Goal: Task Accomplishment & Management: Complete application form

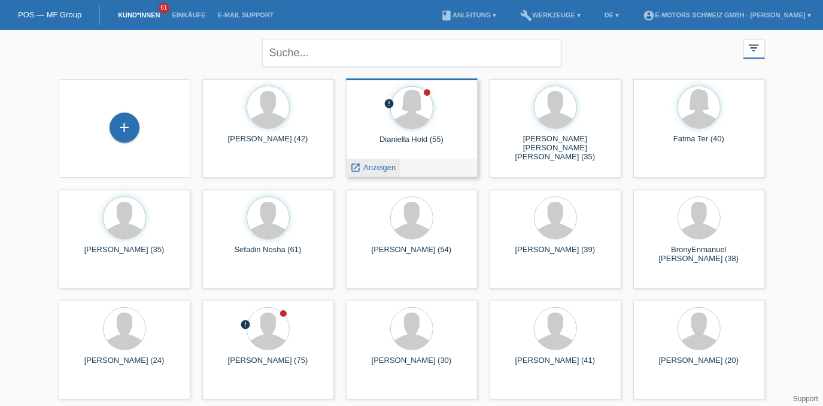
click at [377, 169] on span "Anzeigen" at bounding box center [379, 167] width 32 height 9
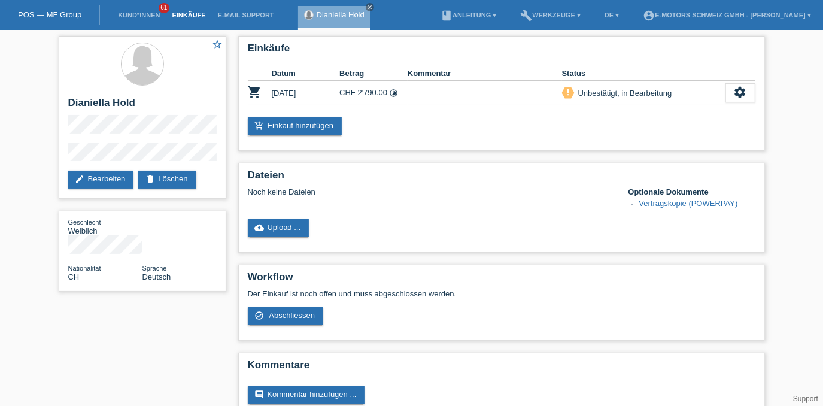
click at [190, 11] on link "Einkäufe" at bounding box center [189, 14] width 46 height 7
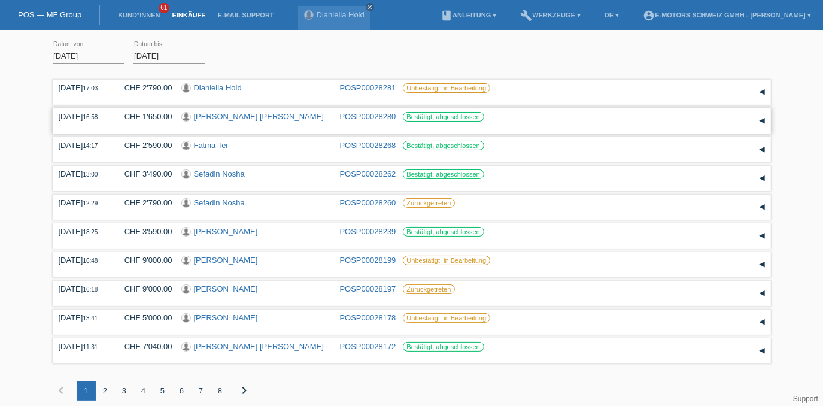
click at [246, 116] on link "[PERSON_NAME] [PERSON_NAME]" at bounding box center [259, 116] width 130 height 9
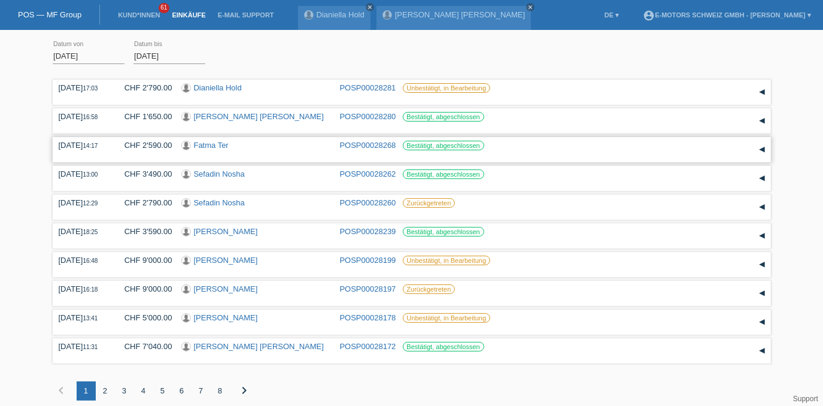
click at [214, 146] on link "Fatma Ter" at bounding box center [211, 145] width 35 height 9
click at [235, 177] on link "Sefadin Nosha" at bounding box center [219, 173] width 51 height 9
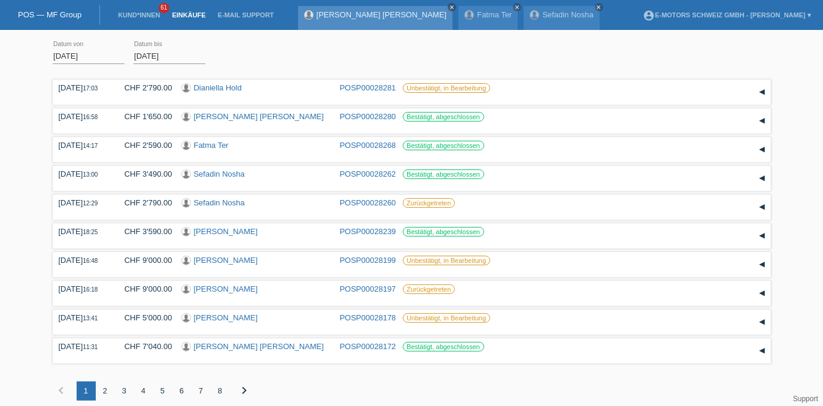
click at [449, 7] on icon "close" at bounding box center [452, 7] width 6 height 6
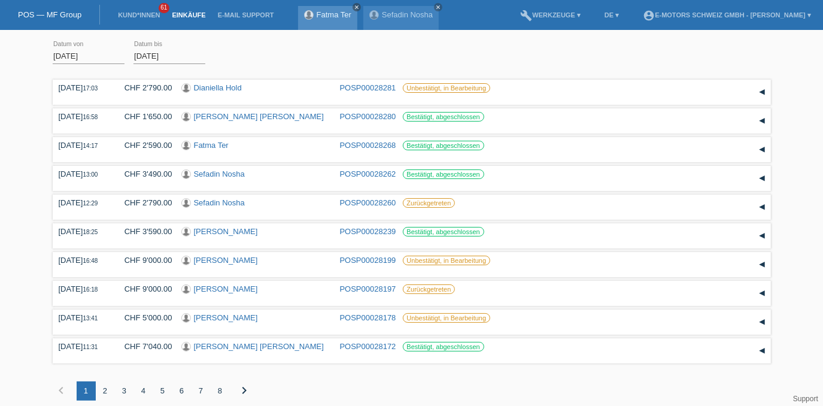
click at [354, 5] on icon "close" at bounding box center [357, 7] width 6 height 6
click at [374, 8] on icon "close" at bounding box center [373, 7] width 6 height 6
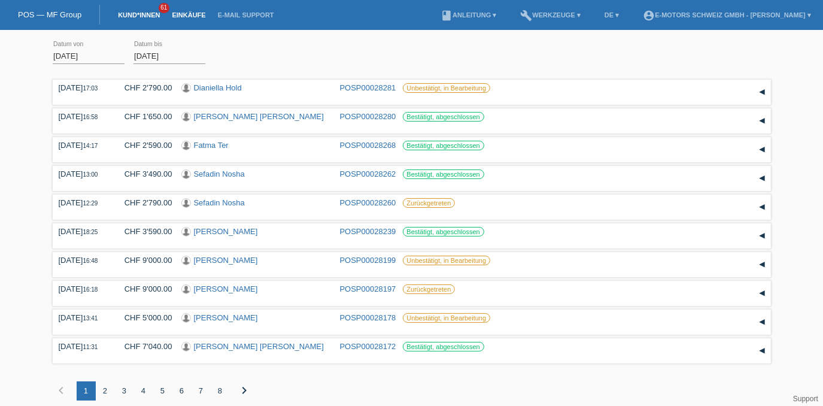
click at [147, 15] on link "Kund*innen" at bounding box center [139, 14] width 54 height 7
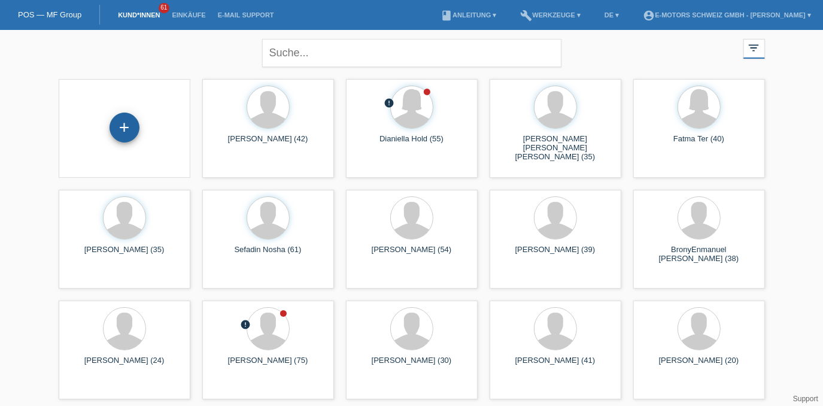
click at [124, 127] on div "+" at bounding box center [125, 128] width 30 height 30
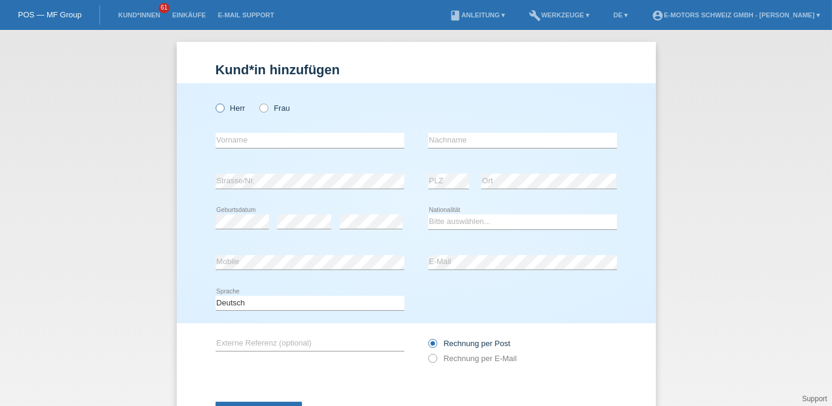
click at [223, 107] on label "Herr" at bounding box center [231, 108] width 30 height 9
click at [223, 107] on input "Herr" at bounding box center [220, 108] width 8 height 8
radio input "true"
click at [284, 146] on input "text" at bounding box center [310, 140] width 189 height 15
click at [447, 221] on select "Bitte auswählen... Schweiz Deutschland Liechtenstein Österreich ------------ Af…" at bounding box center [522, 221] width 189 height 14
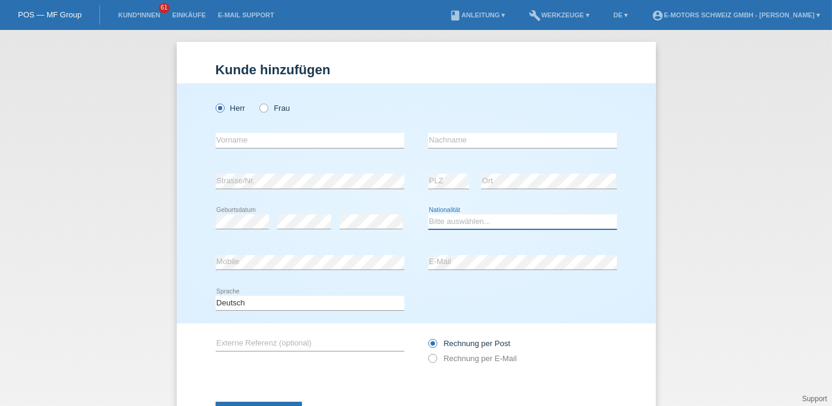
click at [461, 216] on select "Bitte auswählen... Schweiz Deutschland Liechtenstein Österreich ------------ Af…" at bounding box center [522, 221] width 189 height 14
click at [465, 218] on select "Bitte auswählen... Schweiz Deutschland Liechtenstein Österreich ------------ Af…" at bounding box center [522, 221] width 189 height 14
select select "ER"
click at [428, 214] on select "Bitte auswählen... Schweiz Deutschland Liechtenstein Österreich ------------ Af…" at bounding box center [522, 221] width 189 height 14
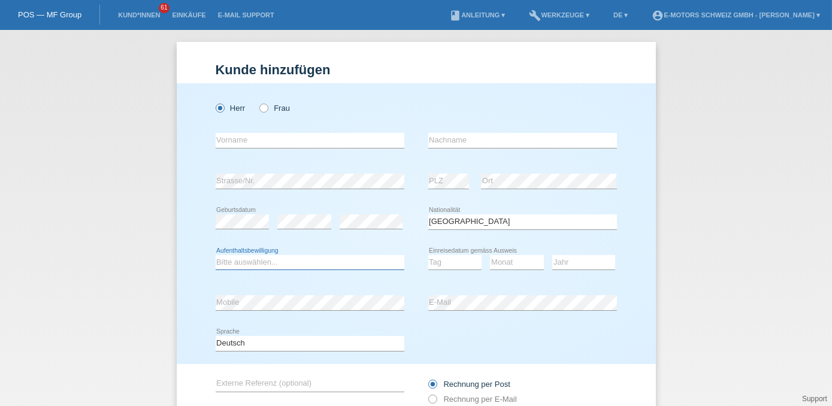
click at [271, 262] on select "Bitte auswählen... C B B - Flüchtlingsstatus Andere" at bounding box center [310, 262] width 189 height 14
select select "C"
click at [216, 255] on select "Bitte auswählen... C B B - Flüchtlingsstatus Andere" at bounding box center [310, 262] width 189 height 14
click at [455, 263] on select "Tag 01 02 03 04 05 06 07 08 09 10 11" at bounding box center [455, 262] width 54 height 14
select select "06"
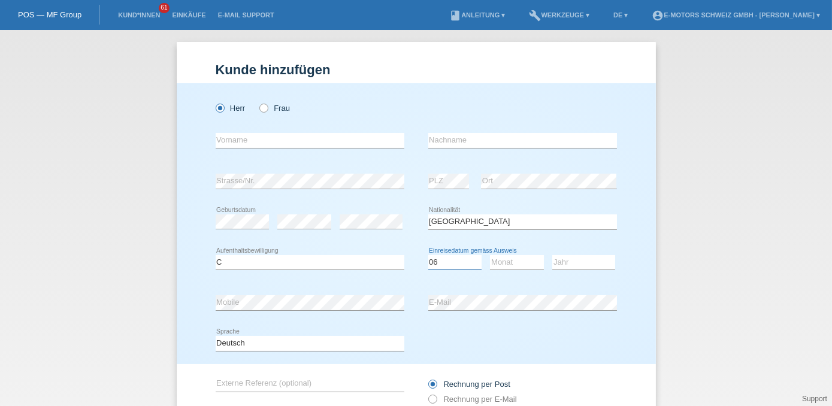
click at [428, 255] on select "Tag 01 02 03 04 05 06 07 08 09 10 11" at bounding box center [455, 262] width 54 height 14
click at [498, 260] on select "Monat 01 02 03 04 05 06 07 08 09 10 11" at bounding box center [517, 262] width 54 height 14
select select "05"
click at [490, 255] on select "Monat 01 02 03 04 05 06 07 08 09 10 11" at bounding box center [517, 262] width 54 height 14
click at [580, 263] on select "Jahr 2025 2024 2023 2022 2021 2020 2019 2018 2017 2016 2015 2014 2013 2012 2011…" at bounding box center [583, 262] width 63 height 14
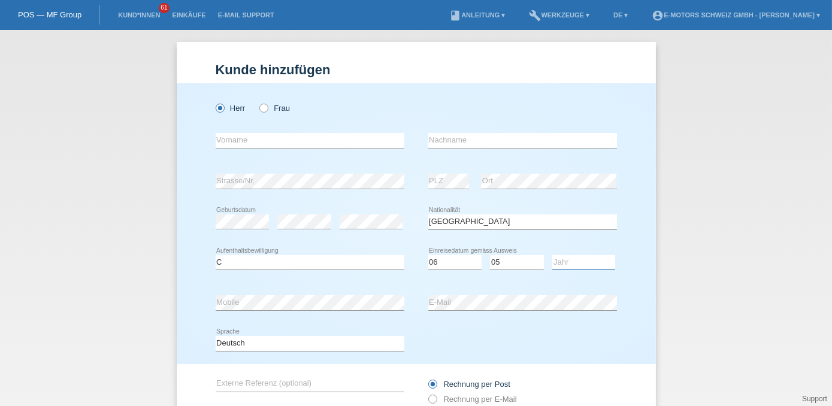
select select "2014"
click at [552, 255] on select "Jahr 2025 2024 2023 2022 2021 2020 2019 2018 2017 2016 2015 2014 2013 2012 2011…" at bounding box center [583, 262] width 63 height 14
click at [289, 143] on input "text" at bounding box center [310, 140] width 189 height 15
type input "Daniel"
click at [434, 141] on input "text" at bounding box center [522, 140] width 189 height 15
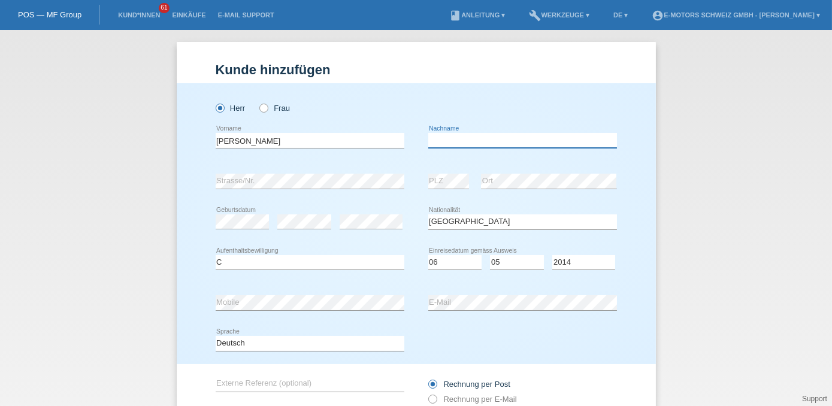
click at [434, 141] on input "text" at bounding box center [522, 140] width 189 height 15
type input "Gebrezgabeher"
click at [439, 320] on div "error E-Mail" at bounding box center [522, 303] width 189 height 41
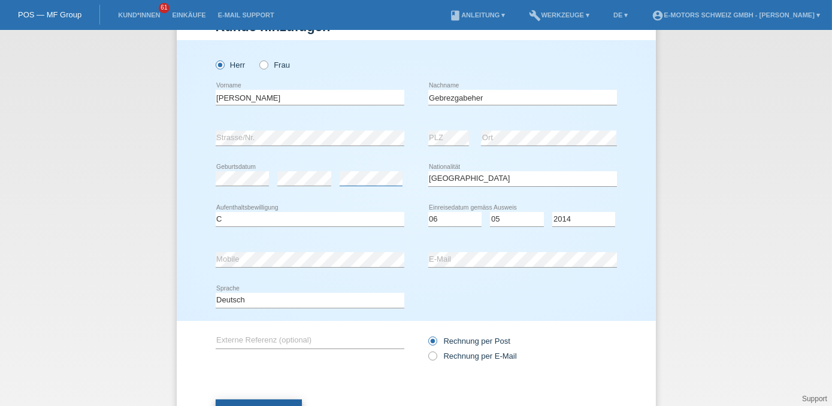
scroll to position [93, 0]
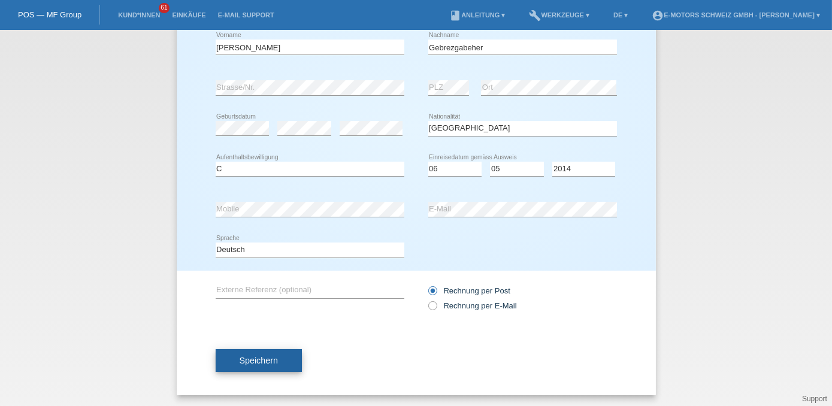
click at [289, 363] on button "Speichern" at bounding box center [259, 360] width 86 height 23
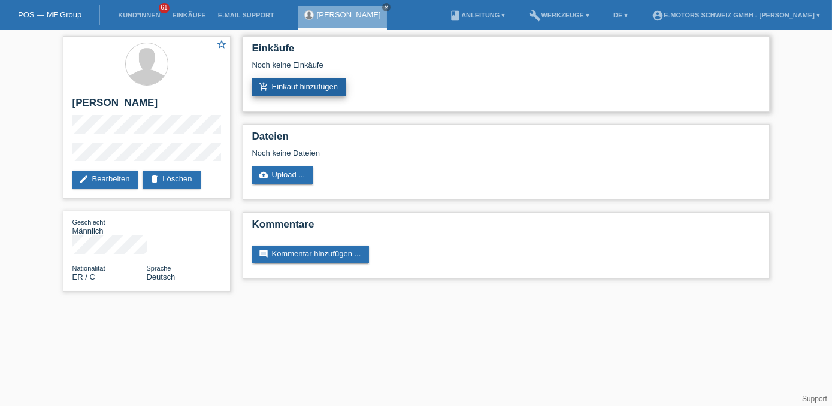
click at [300, 87] on link "add_shopping_cart Einkauf hinzufügen" at bounding box center [299, 87] width 95 height 18
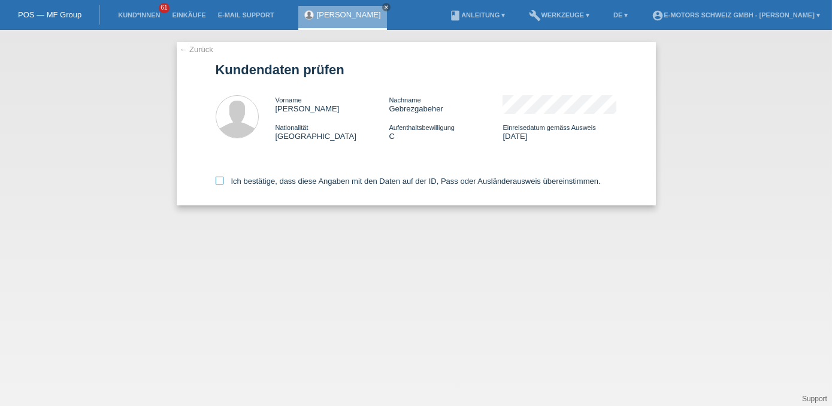
click at [250, 180] on label "Ich bestätige, dass diese Angaben mit den Daten auf der ID, Pass oder Ausländer…" at bounding box center [408, 181] width 385 height 9
click at [223, 180] on input "Ich bestätige, dass diese Angaben mit den Daten auf der ID, Pass oder Ausländer…" at bounding box center [220, 181] width 8 height 8
checkbox input "true"
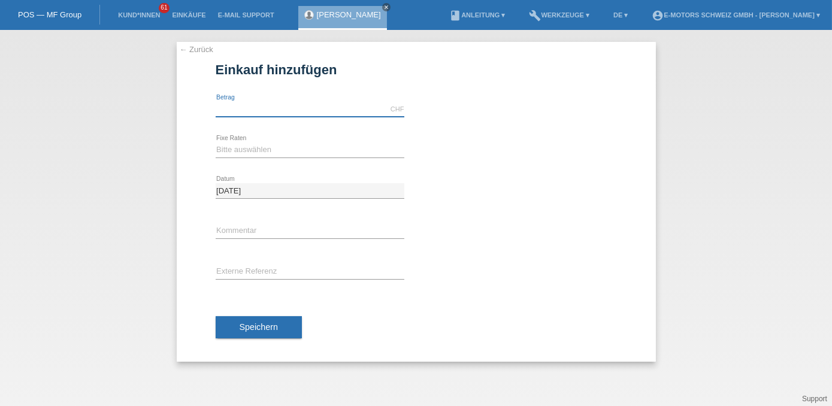
drag, startPoint x: 258, startPoint y: 113, endPoint x: 263, endPoint y: 107, distance: 7.6
click at [260, 110] on input "text" at bounding box center [310, 109] width 189 height 15
type input "4000.00"
click at [224, 151] on select "Bitte auswählen 12 Raten 24 Raten 36 Raten 48 Raten" at bounding box center [310, 150] width 189 height 14
select select "216"
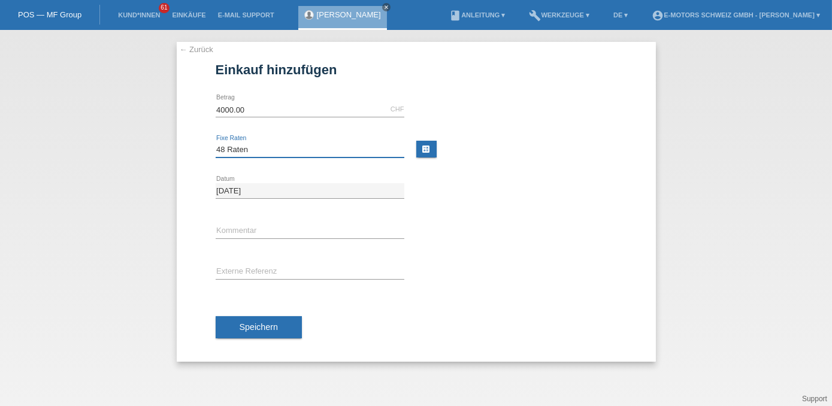
click at [216, 143] on select "Bitte auswählen 12 Raten 24 Raten 36 Raten 48 Raten" at bounding box center [310, 150] width 189 height 14
click at [259, 225] on input "text" at bounding box center [310, 231] width 189 height 15
type input "Andi"
click at [305, 271] on input "text" at bounding box center [310, 272] width 189 height 15
type input "Andi"
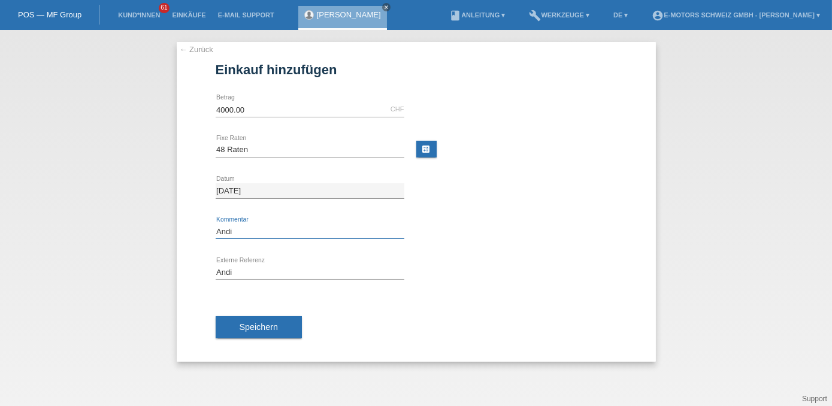
drag, startPoint x: 241, startPoint y: 231, endPoint x: 209, endPoint y: 226, distance: 32.1
click at [209, 226] on div "← Zurück Einkauf hinzufügen Verfügbarer Betrag: 4000.00 CHF error Betrag" at bounding box center [416, 202] width 479 height 320
click at [463, 228] on div "error Kommentar" at bounding box center [416, 231] width 401 height 41
click at [425, 147] on link "calculate" at bounding box center [426, 149] width 20 height 17
type input "4000.00"
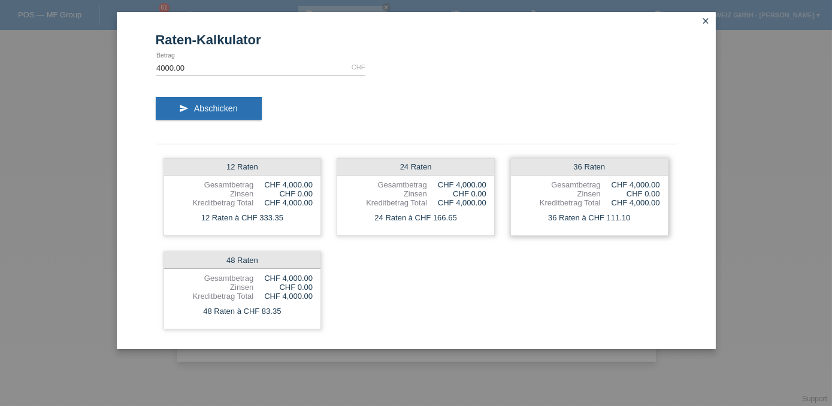
click at [607, 196] on div "CHF 0.00" at bounding box center [630, 193] width 59 height 9
click at [587, 201] on div "Kreditbetrag Total" at bounding box center [560, 202] width 82 height 9
click at [588, 215] on div "36 Raten à CHF 111.10" at bounding box center [589, 218] width 157 height 16
click at [484, 92] on div "send Abschicken" at bounding box center [416, 113] width 521 height 50
click at [413, 107] on div "send Abschicken" at bounding box center [416, 113] width 521 height 50
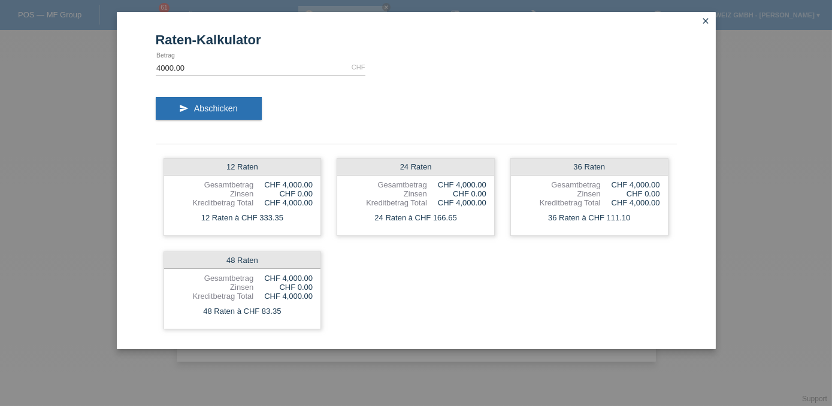
click at [703, 21] on icon "close" at bounding box center [706, 21] width 10 height 10
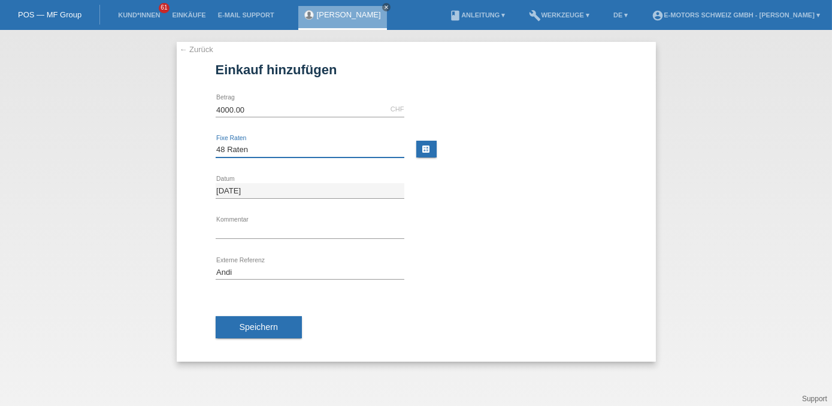
click at [251, 149] on select "Bitte auswählen 12 Raten 24 Raten 36 Raten 48 Raten" at bounding box center [310, 150] width 189 height 14
select select "215"
click at [216, 143] on select "Bitte auswählen 12 Raten 24 Raten 36 Raten 48 Raten" at bounding box center [310, 150] width 189 height 14
click at [284, 327] on button "Speichern" at bounding box center [259, 327] width 86 height 23
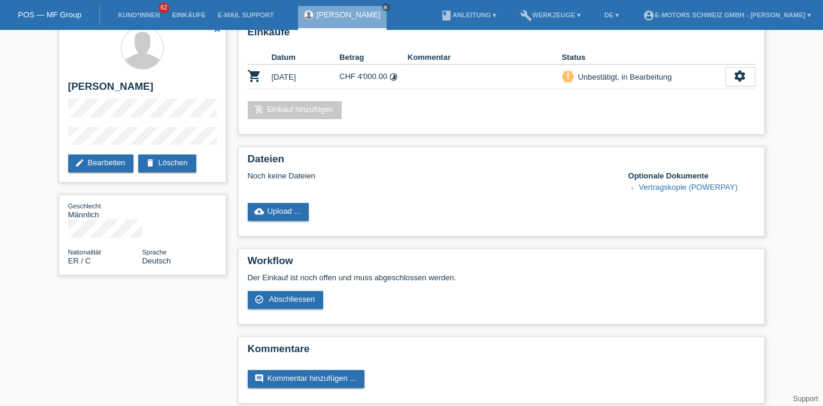
scroll to position [25, 0]
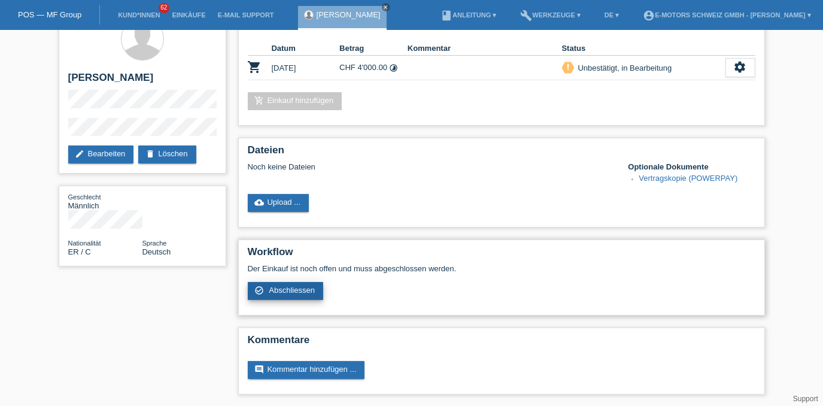
click at [315, 289] on link "check_circle_outline Abschliessen" at bounding box center [286, 291] width 76 height 18
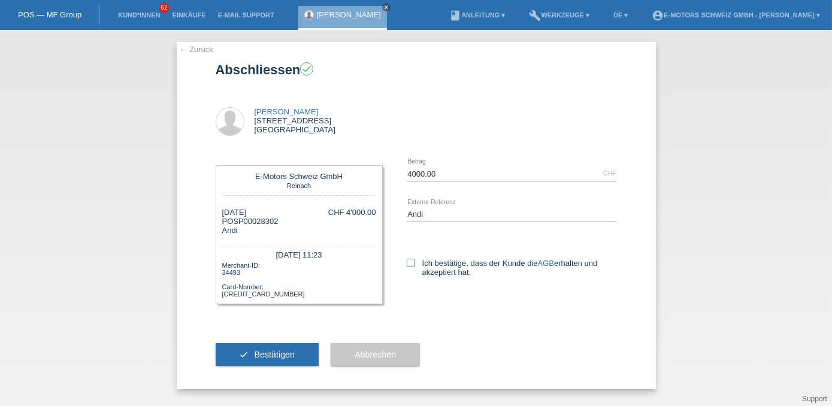
click at [413, 261] on icon at bounding box center [411, 263] width 8 height 8
click at [413, 261] on input "Ich bestätige, dass der Kunde die AGB erhalten und akzeptiert hat." at bounding box center [411, 263] width 8 height 8
checkbox input "true"
click at [302, 354] on button "check Bestätigen" at bounding box center [268, 354] width 104 height 23
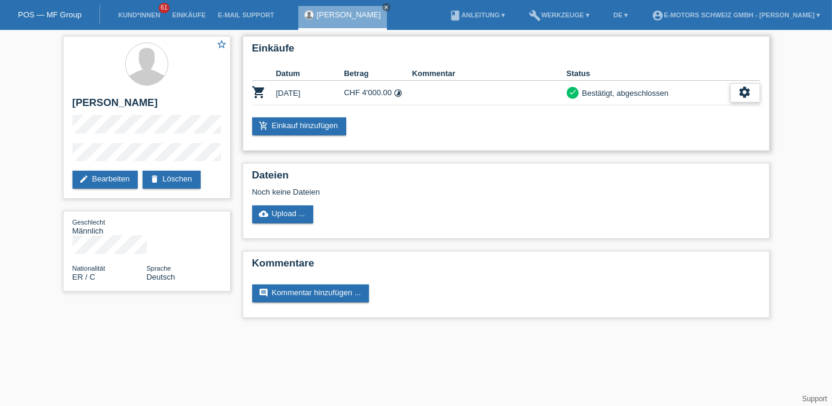
click at [747, 86] on icon "settings" at bounding box center [744, 92] width 13 height 13
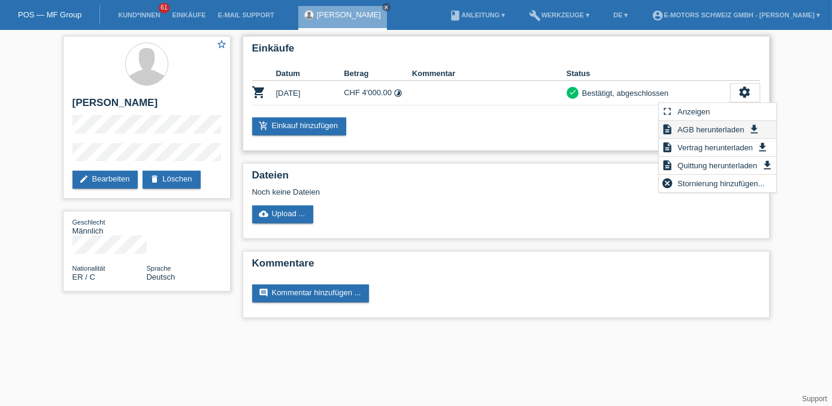
click at [729, 129] on span "AGB herunterladen" at bounding box center [710, 129] width 70 height 14
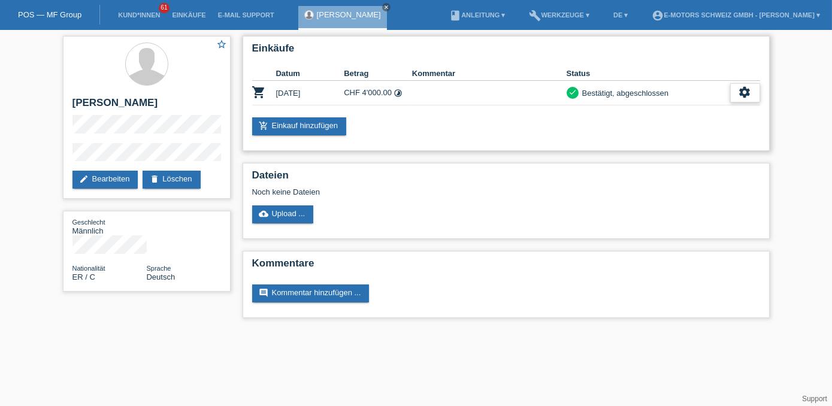
click at [745, 87] on icon "settings" at bounding box center [744, 92] width 13 height 13
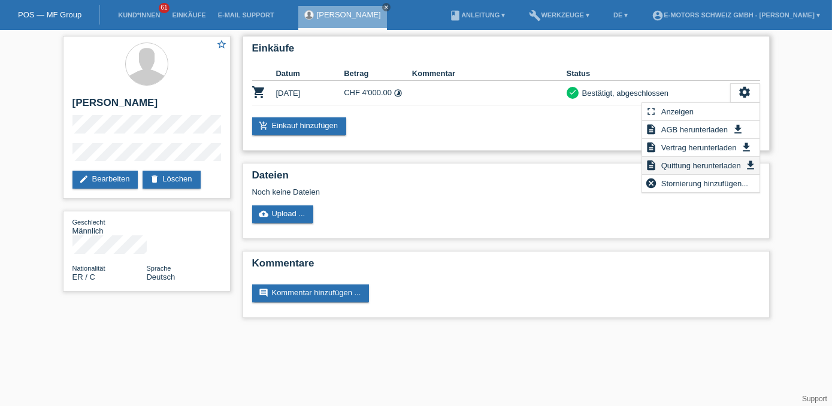
click at [689, 164] on span "Quittung herunterladen" at bounding box center [700, 165] width 83 height 14
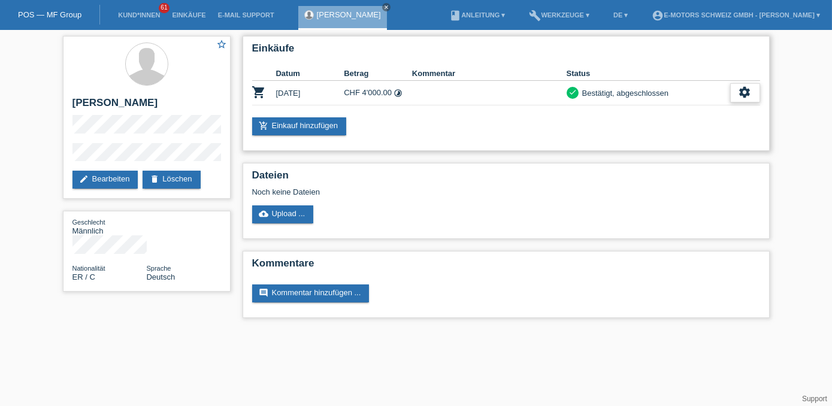
click at [750, 96] on icon "settings" at bounding box center [744, 92] width 13 height 13
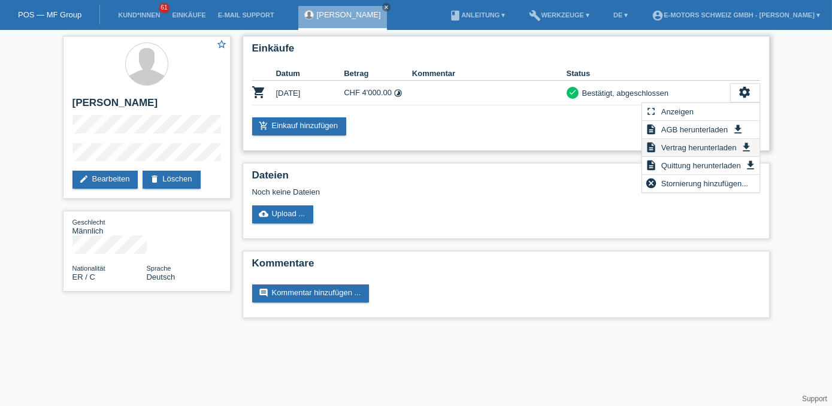
click at [698, 144] on span "Vertrag herunterladen" at bounding box center [698, 147] width 79 height 14
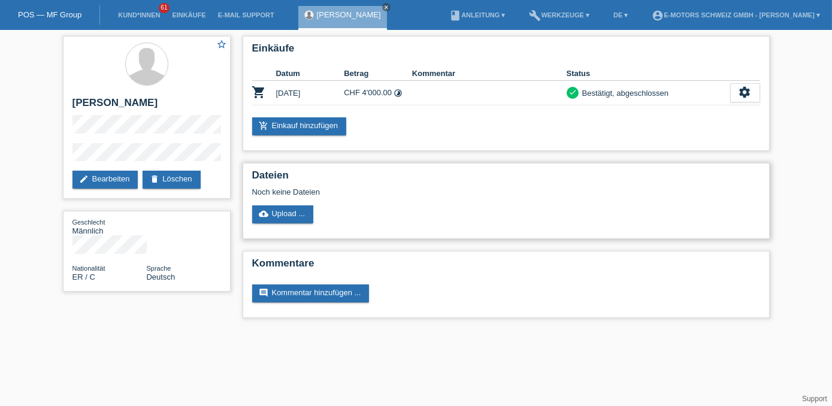
click at [463, 189] on div "Noch keine Dateien" at bounding box center [435, 191] width 366 height 9
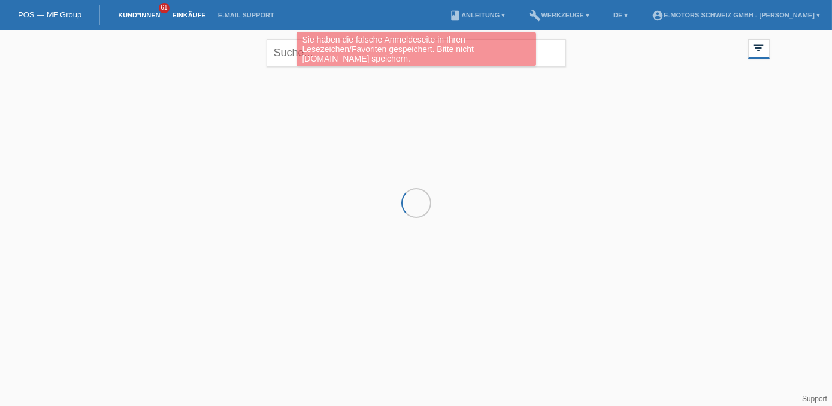
click at [183, 14] on link "Einkäufe" at bounding box center [189, 14] width 46 height 7
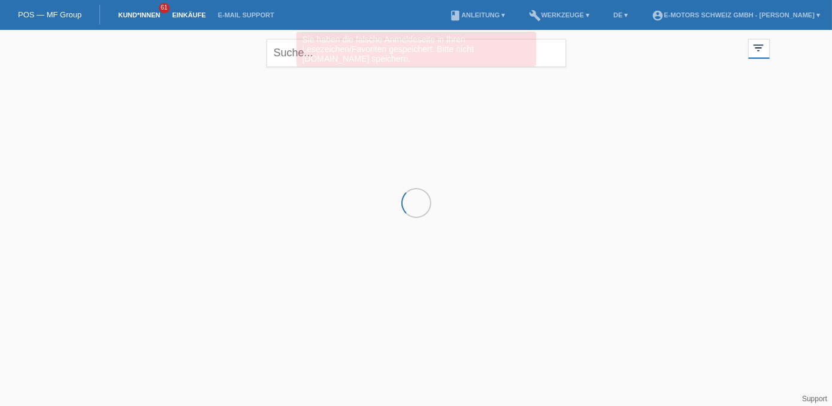
click at [192, 14] on link "Einkäufe" at bounding box center [189, 14] width 46 height 7
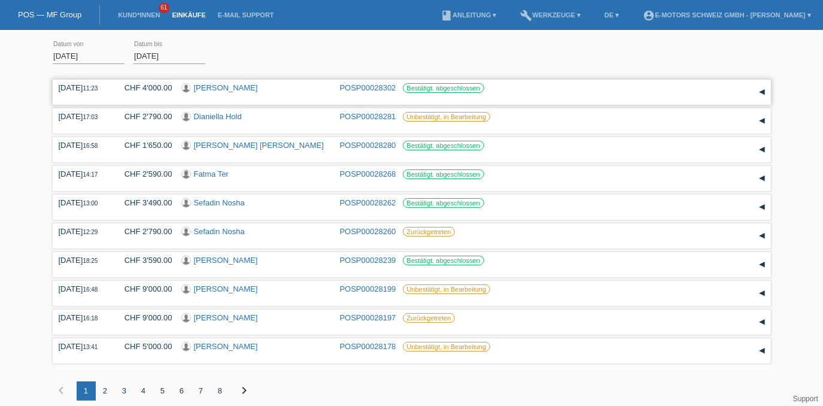
click at [359, 89] on link "POSP00028302" at bounding box center [368, 87] width 56 height 9
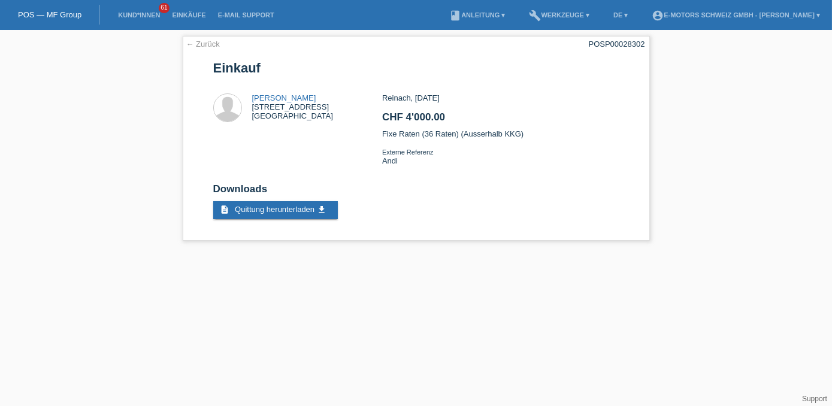
click at [190, 20] on li "Einkäufe" at bounding box center [189, 15] width 46 height 31
click at [189, 13] on link "Einkäufe" at bounding box center [189, 14] width 46 height 7
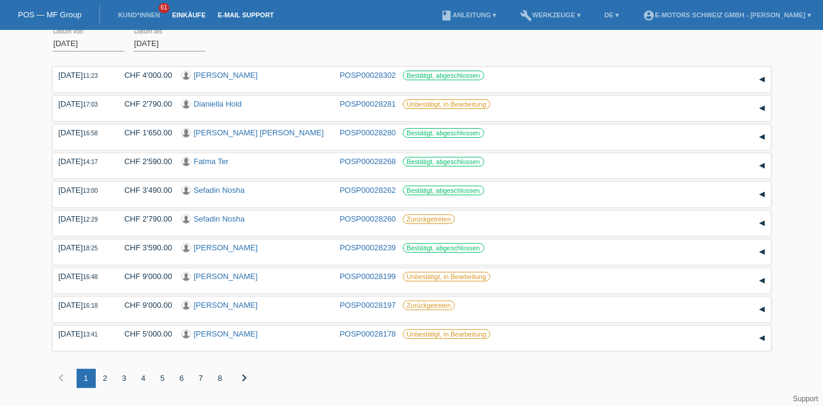
scroll to position [15, 0]
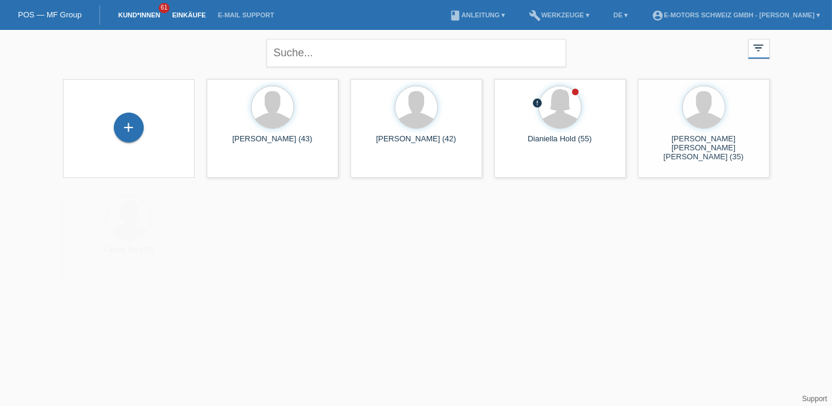
click at [193, 17] on link "Einkäufe" at bounding box center [189, 14] width 46 height 7
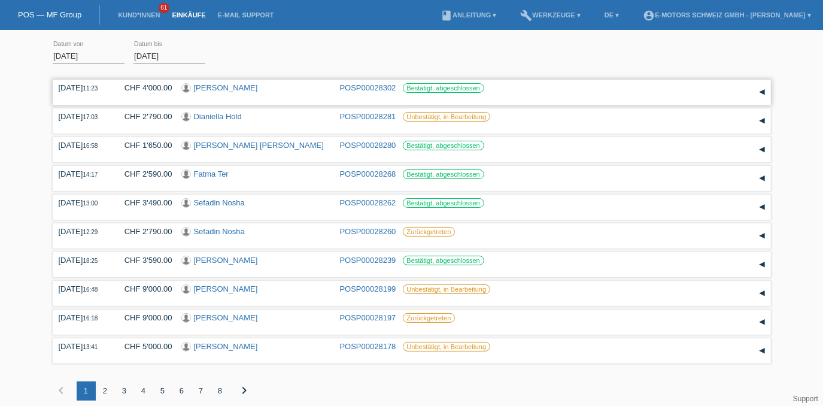
click at [365, 88] on link "POSP00028302" at bounding box center [368, 87] width 56 height 9
